Goal: Task Accomplishment & Management: Manage account settings

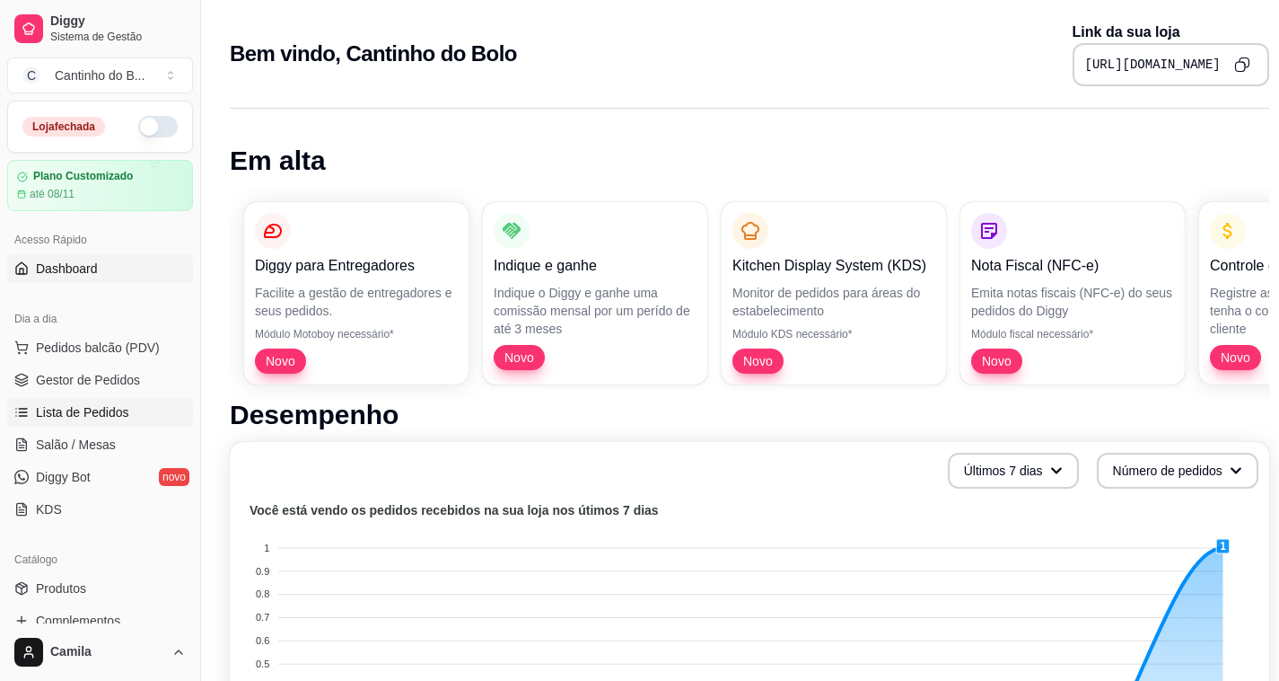
click at [128, 406] on link "Lista de Pedidos" at bounding box center [100, 412] width 186 height 29
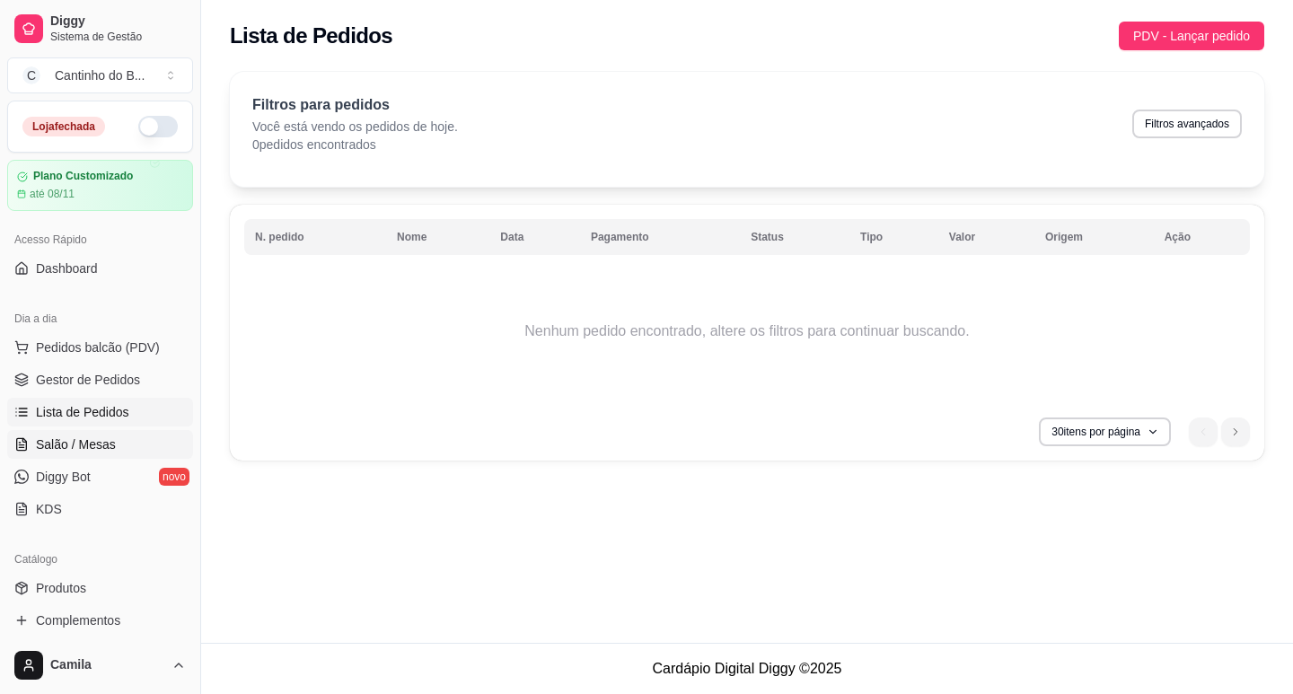
click at [82, 448] on span "Salão / Mesas" at bounding box center [76, 444] width 80 height 18
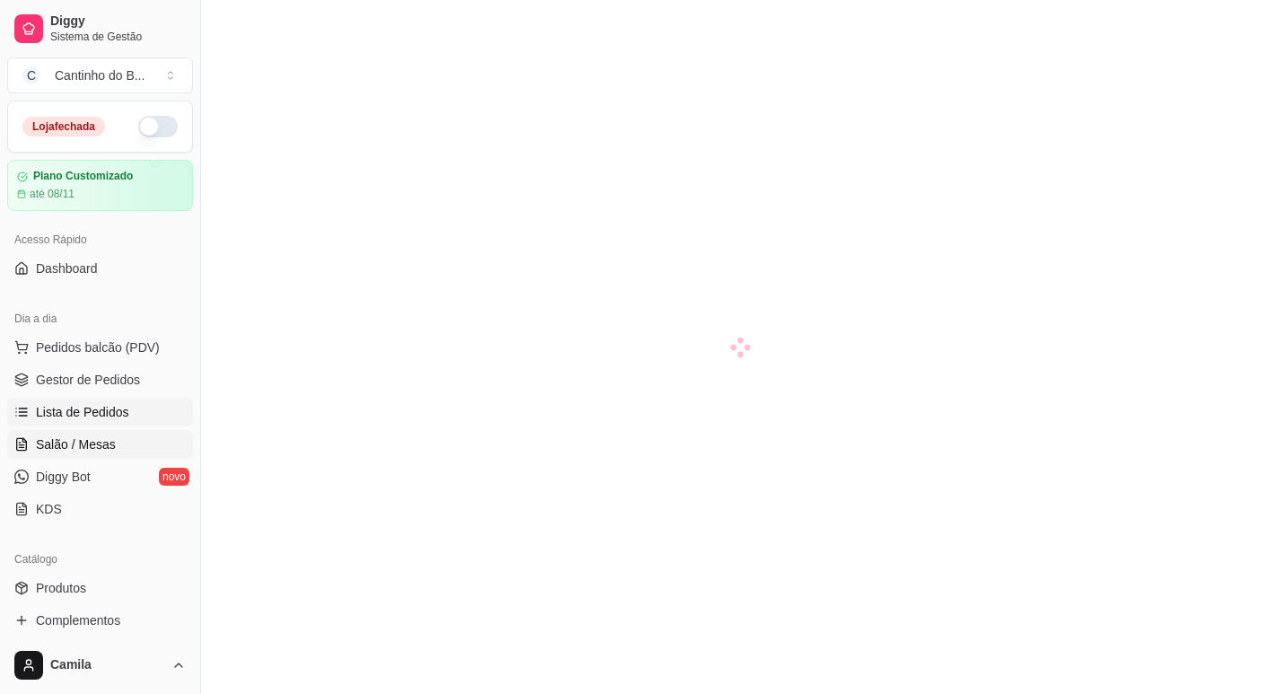
click at [87, 421] on link "Lista de Pedidos" at bounding box center [100, 412] width 186 height 29
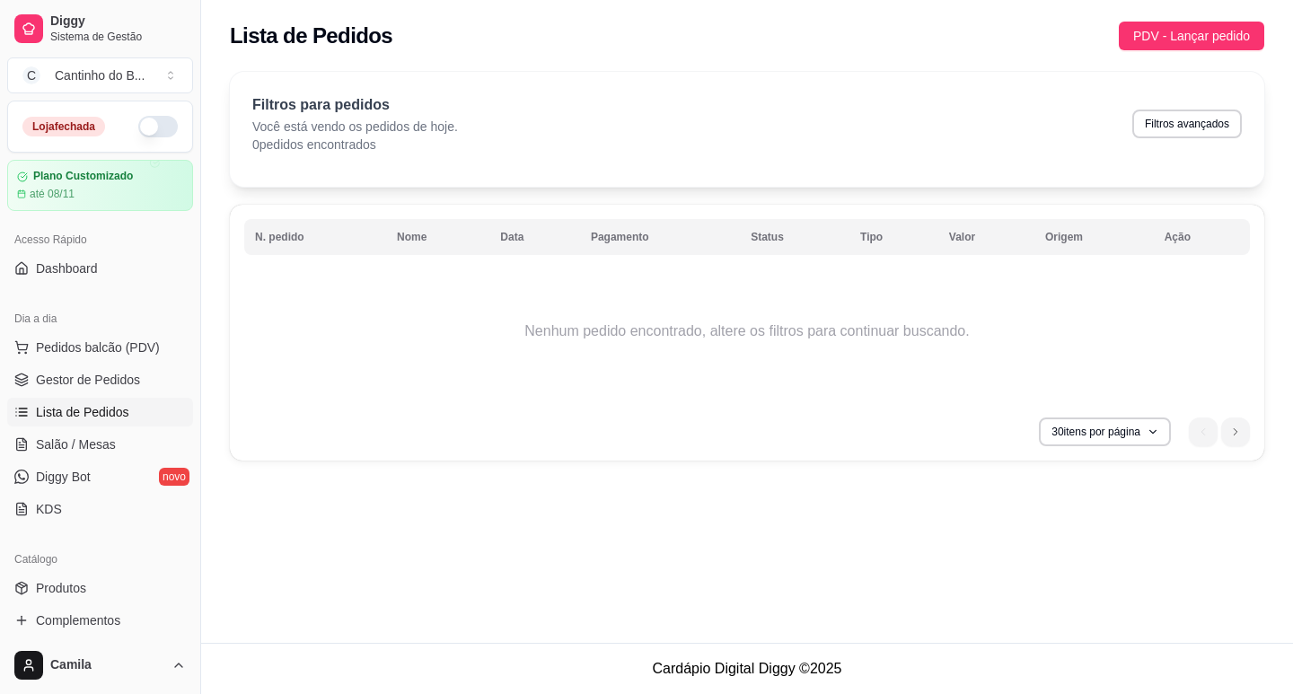
click at [90, 423] on link "Lista de Pedidos" at bounding box center [100, 412] width 186 height 29
click at [461, 300] on td "Nenhum pedido encontrado, altere os filtros para continuar buscando." at bounding box center [747, 331] width 1006 height 144
click at [84, 404] on span "Lista de Pedidos" at bounding box center [82, 412] width 93 height 18
click at [84, 382] on span "Gestor de Pedidos" at bounding box center [88, 380] width 104 height 18
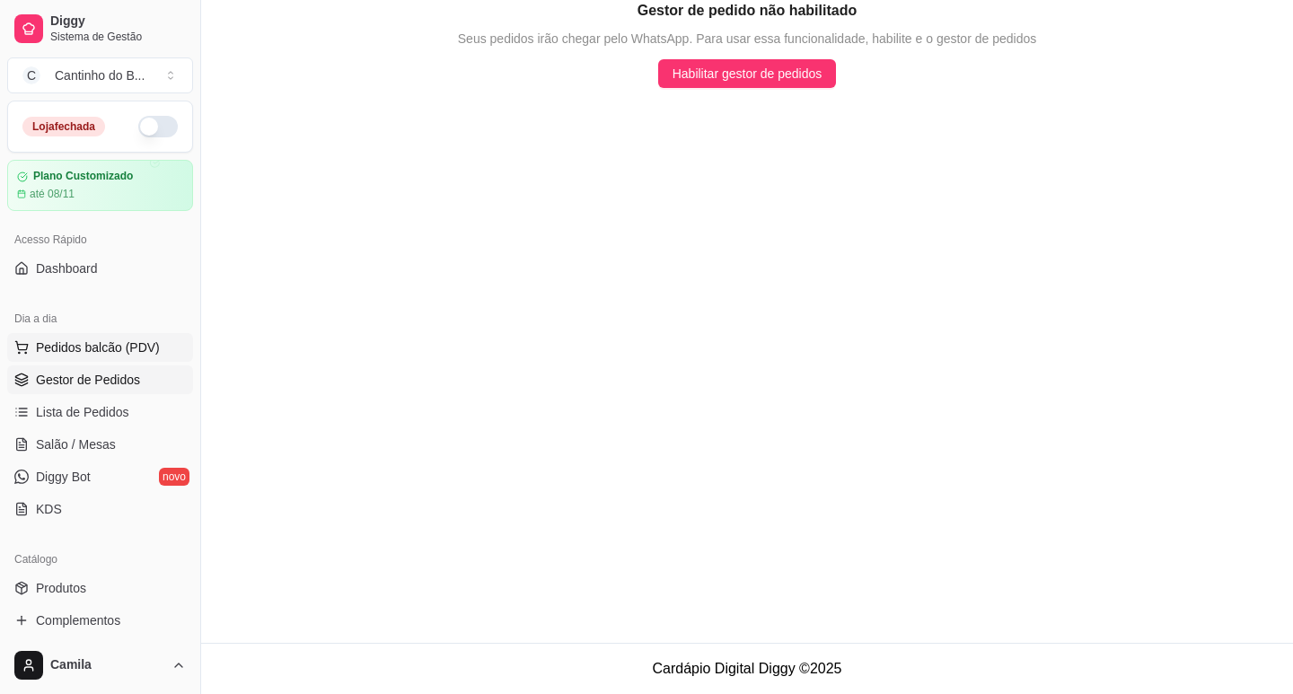
click at [90, 343] on span "Pedidos balcão (PDV)" at bounding box center [98, 348] width 124 height 18
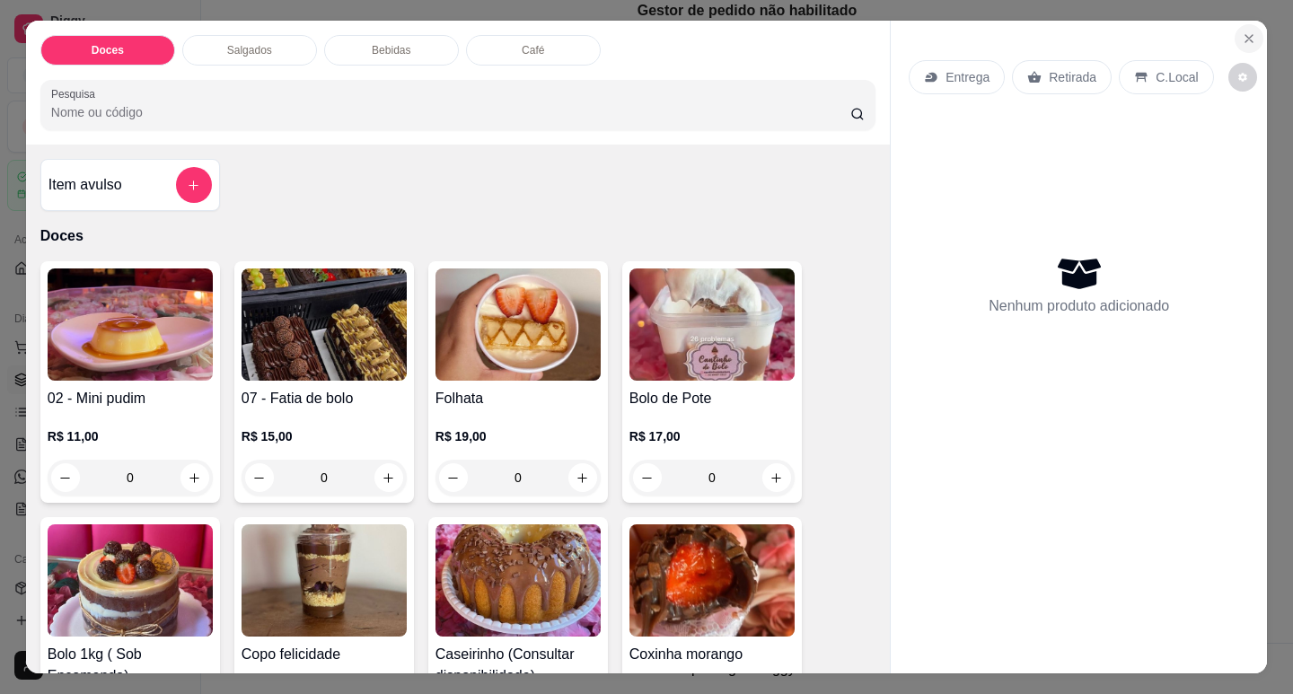
click at [1242, 32] on icon "Close" at bounding box center [1249, 38] width 14 height 14
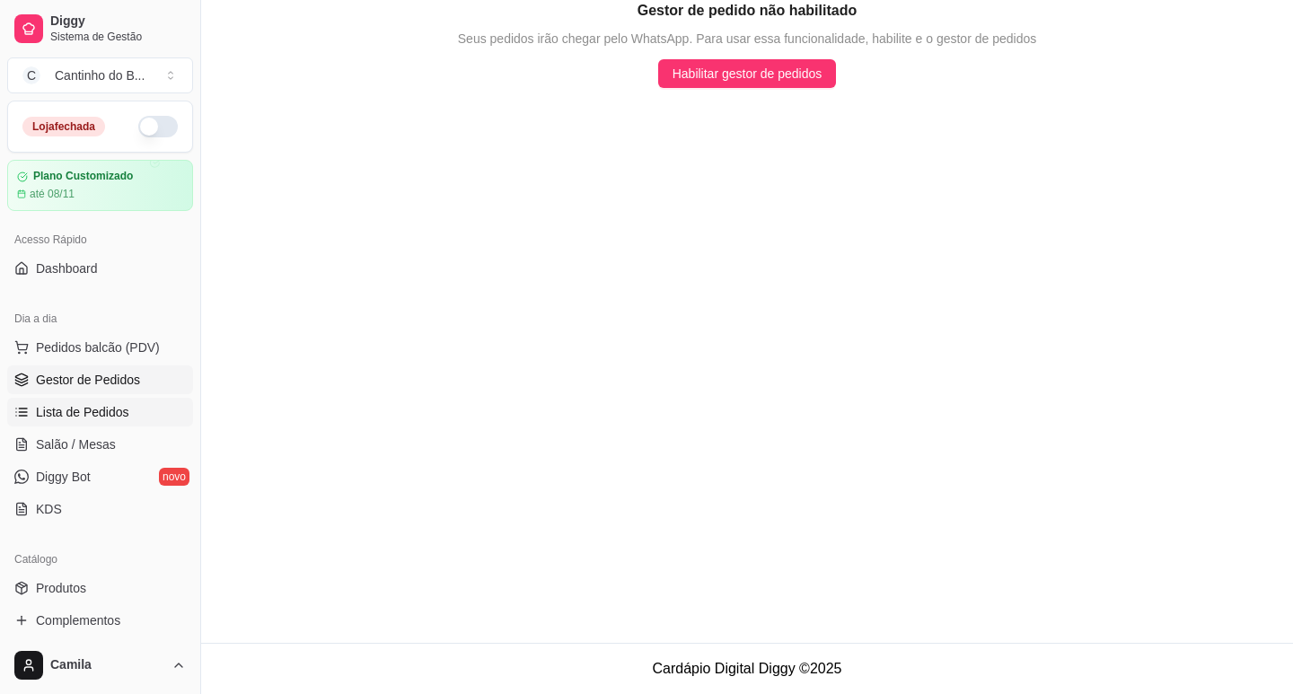
click at [153, 408] on link "Lista de Pedidos" at bounding box center [100, 412] width 186 height 29
